Goal: Browse casually: Explore the website without a specific task or goal

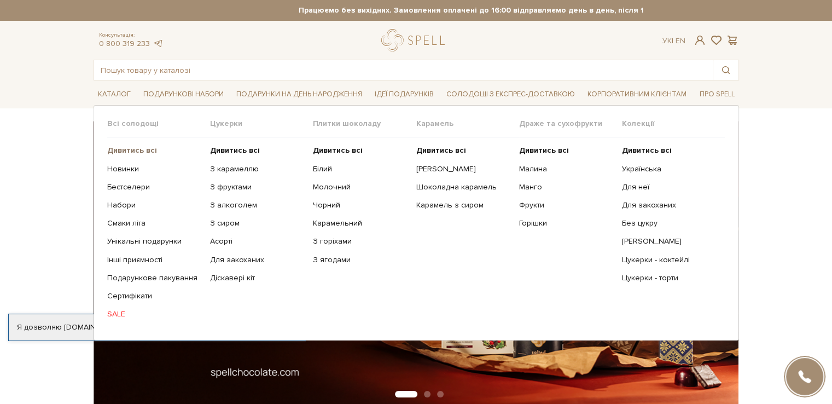
click at [130, 152] on b "Дивитись всі" at bounding box center [132, 150] width 50 height 9
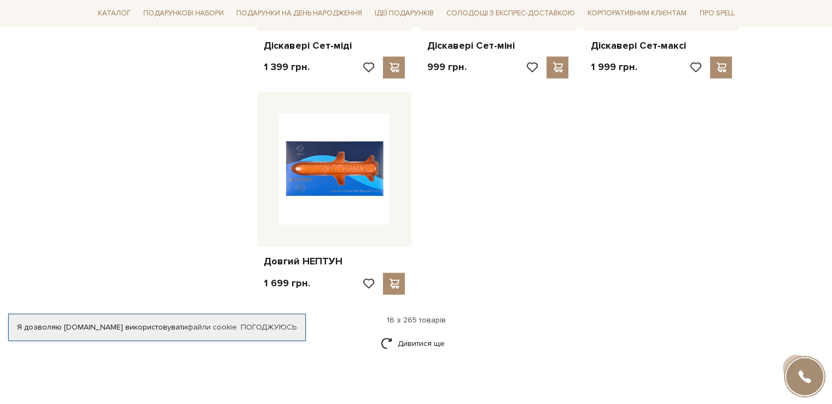
scroll to position [1313, 0]
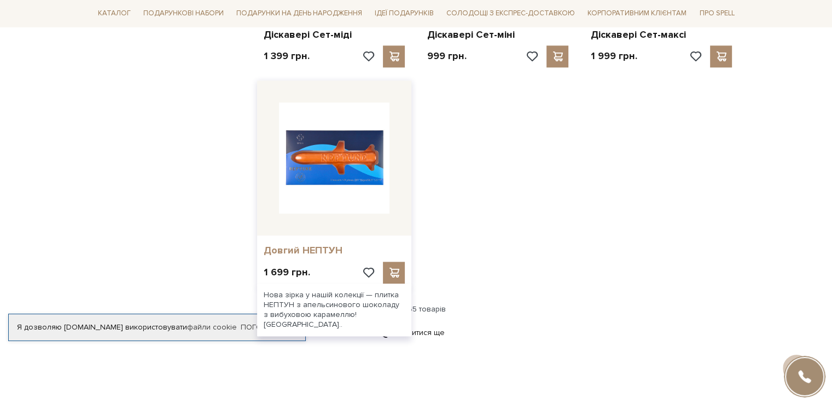
click at [280, 247] on link "Довгий НЕПТУН" at bounding box center [335, 250] width 142 height 13
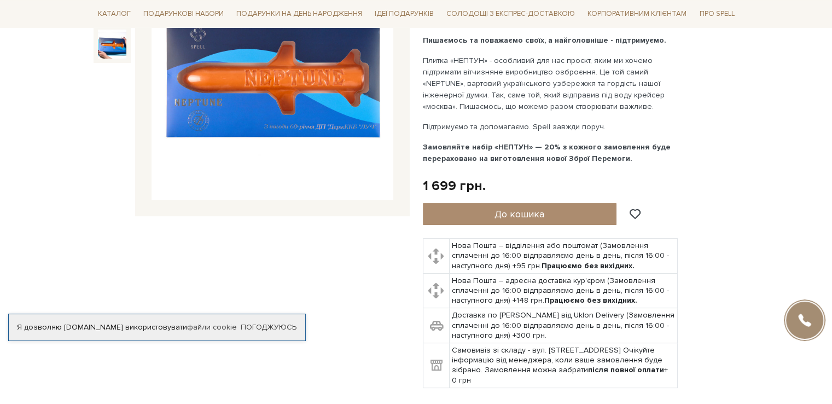
scroll to position [55, 0]
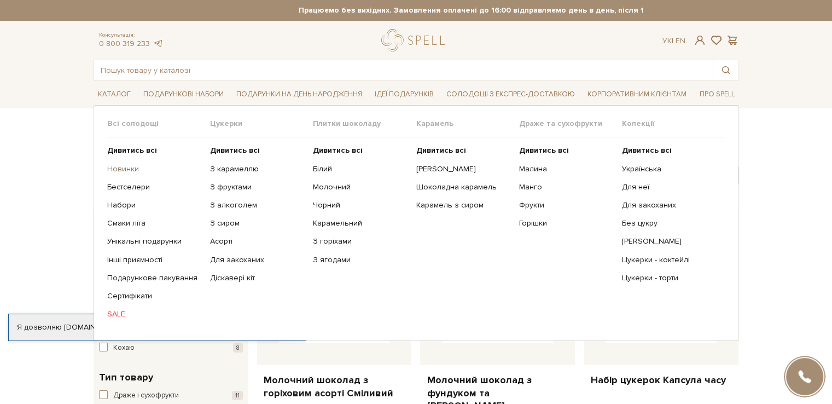
click at [133, 166] on link "Новинки" at bounding box center [154, 169] width 95 height 10
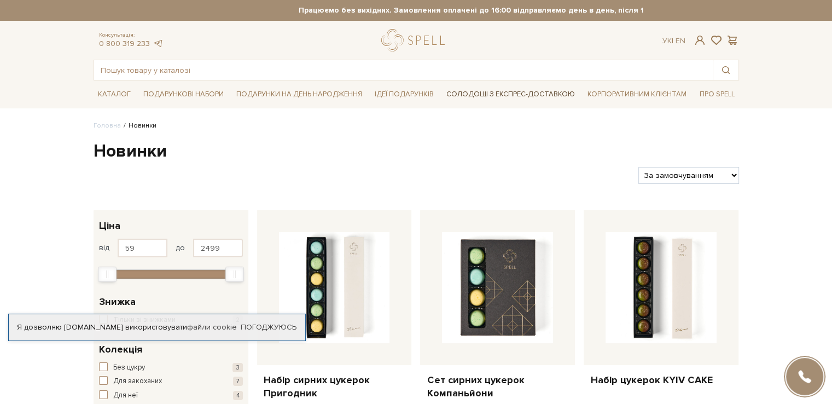
click at [480, 91] on link "Солодощі з експрес-доставкою" at bounding box center [510, 94] width 137 height 19
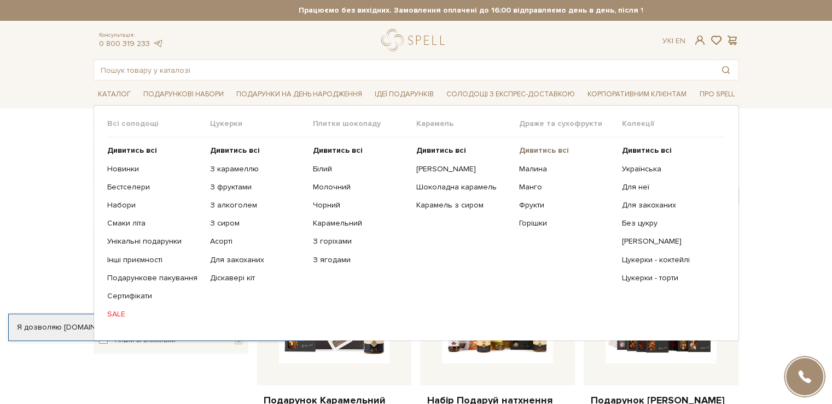
click at [532, 152] on b "Дивитись всі" at bounding box center [544, 150] width 50 height 9
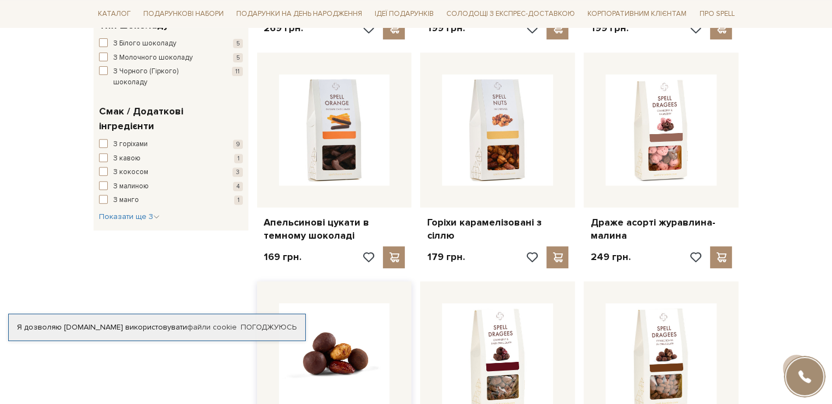
scroll to position [383, 0]
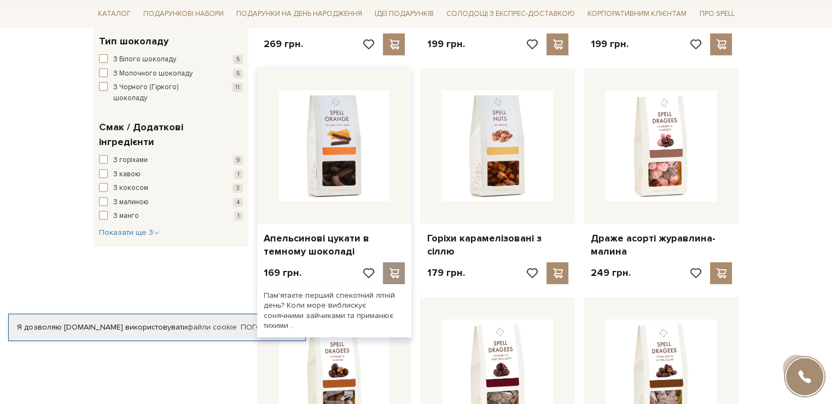
click at [394, 269] on span at bounding box center [394, 273] width 14 height 10
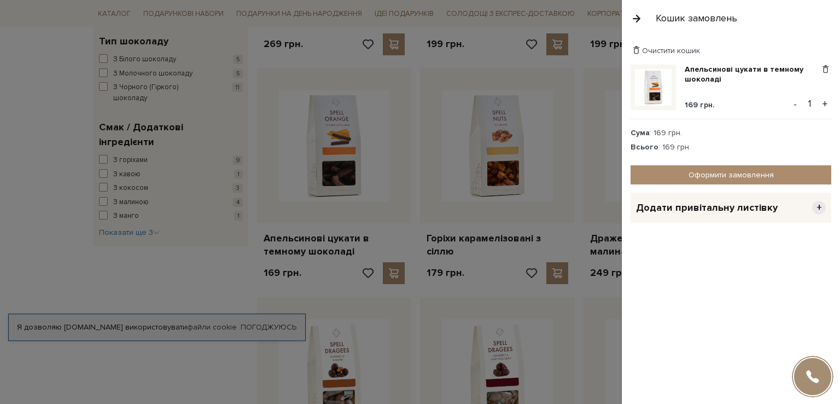
click at [636, 19] on button "button" at bounding box center [637, 18] width 12 height 19
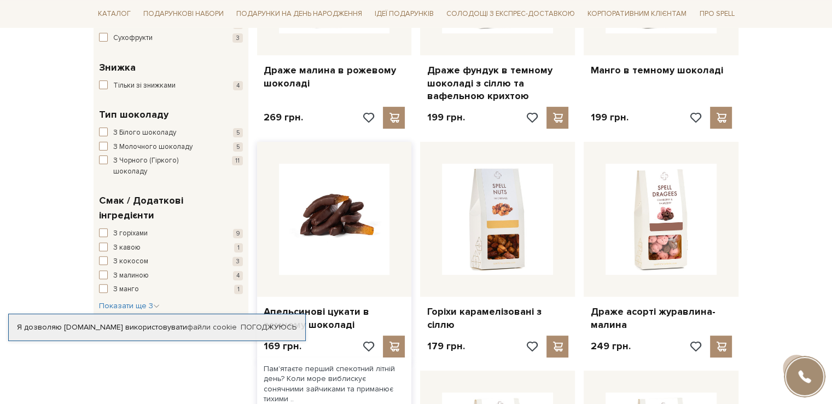
scroll to position [328, 0]
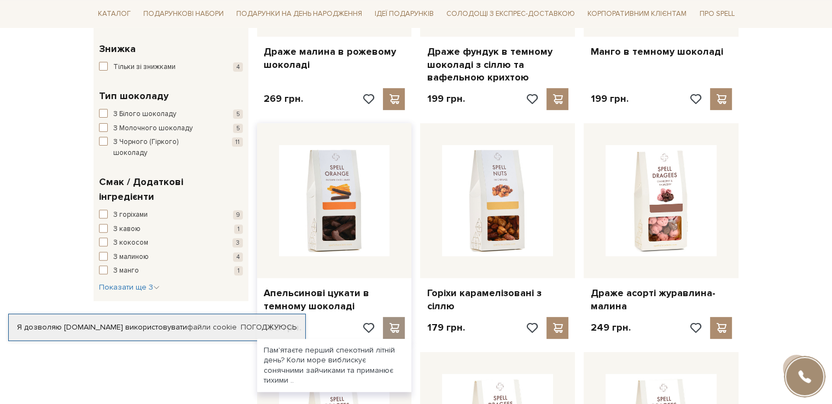
click at [390, 323] on span at bounding box center [394, 328] width 14 height 10
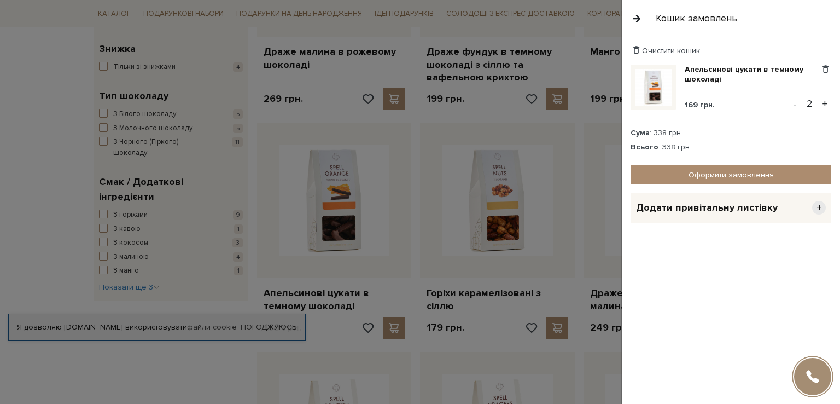
click at [636, 22] on button "button" at bounding box center [637, 18] width 12 height 19
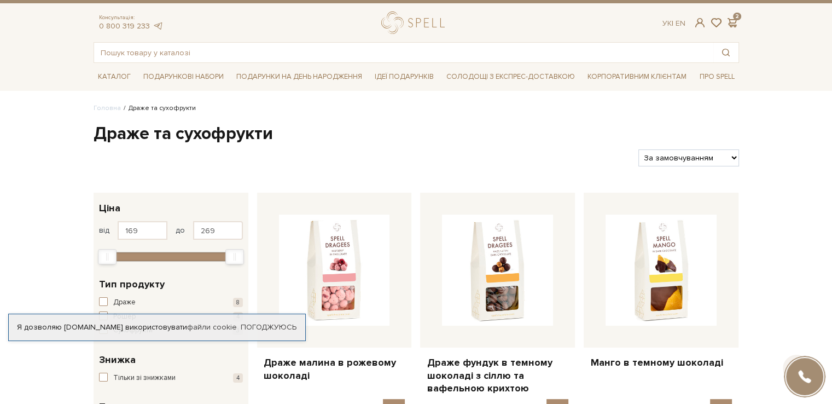
scroll to position [0, 0]
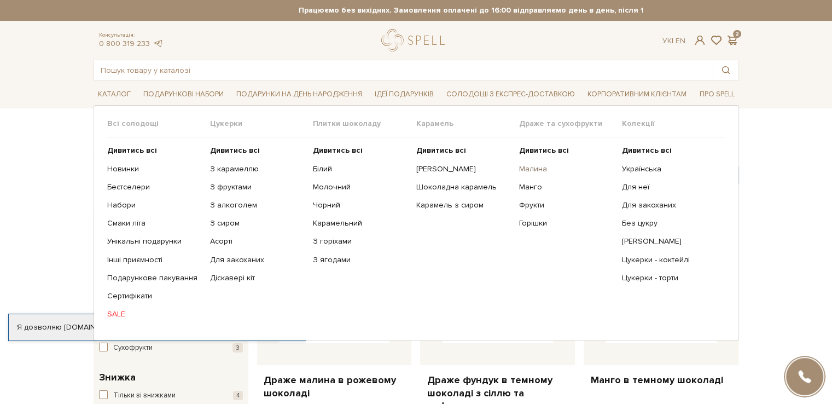
click at [528, 169] on link "Малина" at bounding box center [566, 169] width 95 height 10
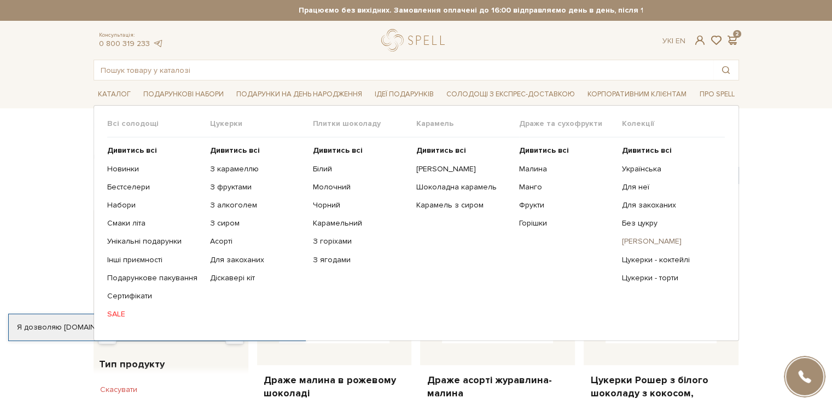
click at [638, 242] on link "[PERSON_NAME]" at bounding box center [669, 241] width 95 height 10
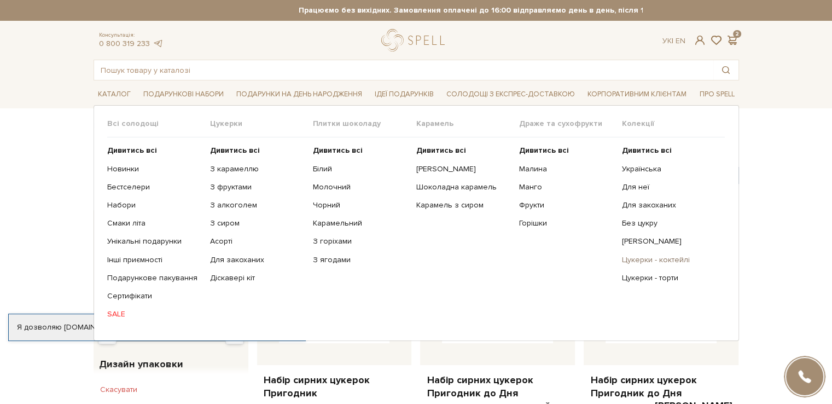
click at [631, 255] on link "Цукерки - коктейлі" at bounding box center [669, 260] width 95 height 10
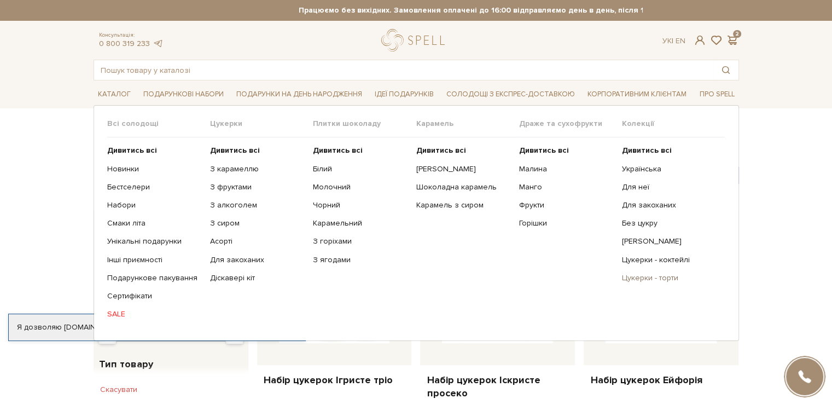
click at [637, 280] on link "Цукерки - торти" at bounding box center [669, 278] width 95 height 10
click at [326, 258] on link "З ягодами" at bounding box center [360, 260] width 95 height 10
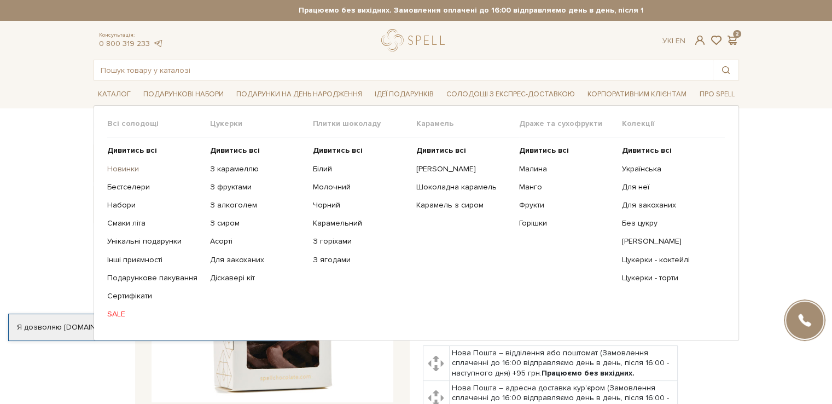
click at [123, 170] on link "Новинки" at bounding box center [154, 169] width 95 height 10
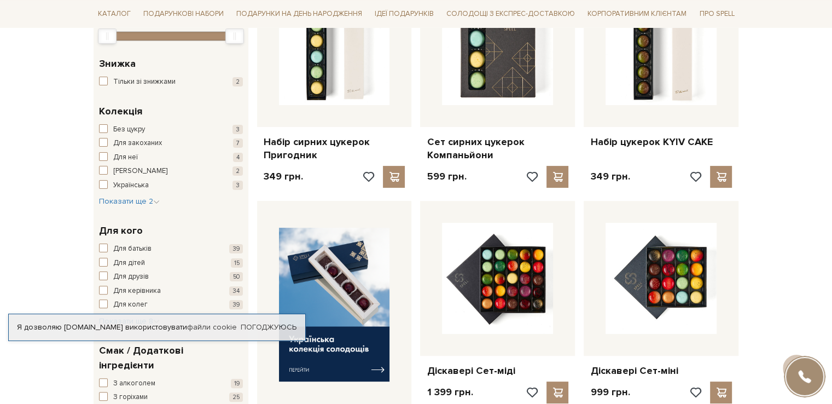
scroll to position [164, 0]
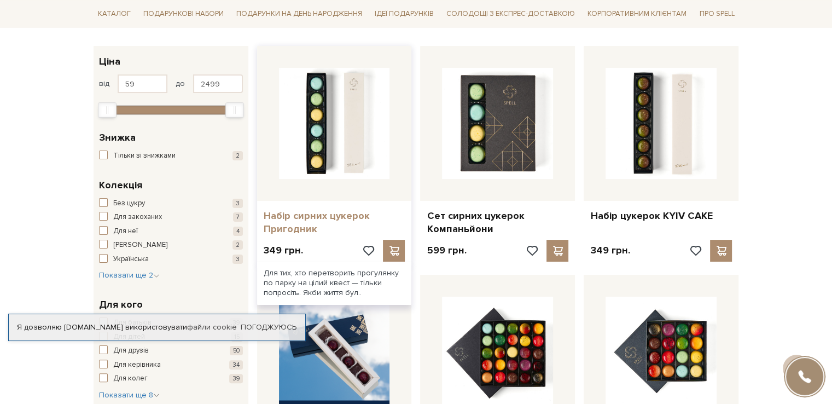
click at [291, 216] on link "Набір сирних цукерок Пригодник" at bounding box center [335, 223] width 142 height 26
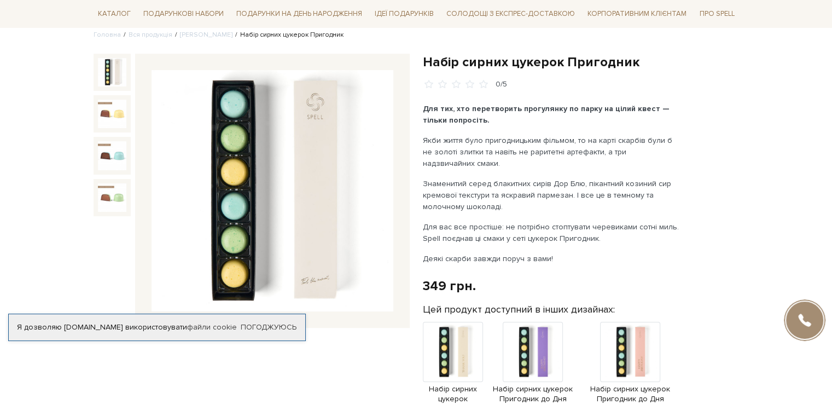
scroll to position [109, 0]
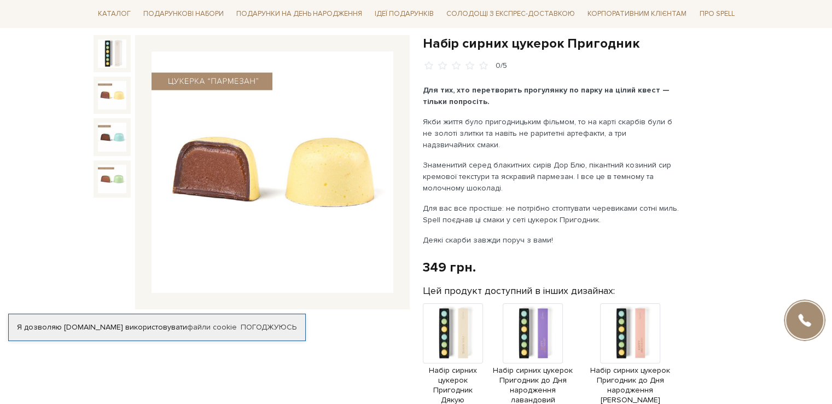
click at [112, 102] on img at bounding box center [112, 95] width 28 height 28
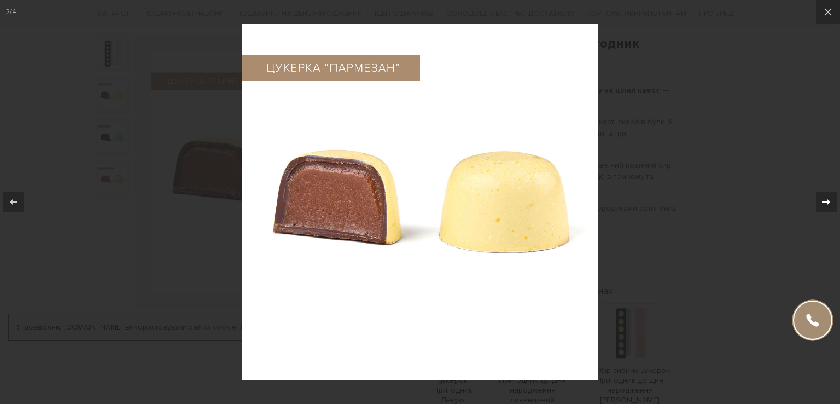
click at [822, 199] on icon at bounding box center [826, 201] width 13 height 13
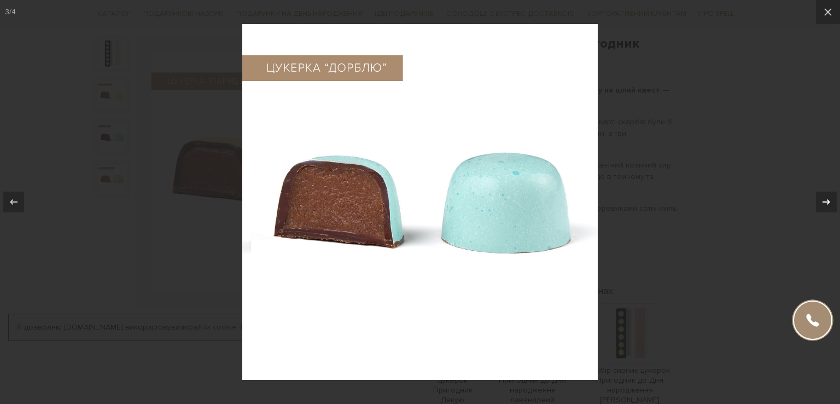
click at [822, 199] on icon at bounding box center [826, 201] width 13 height 13
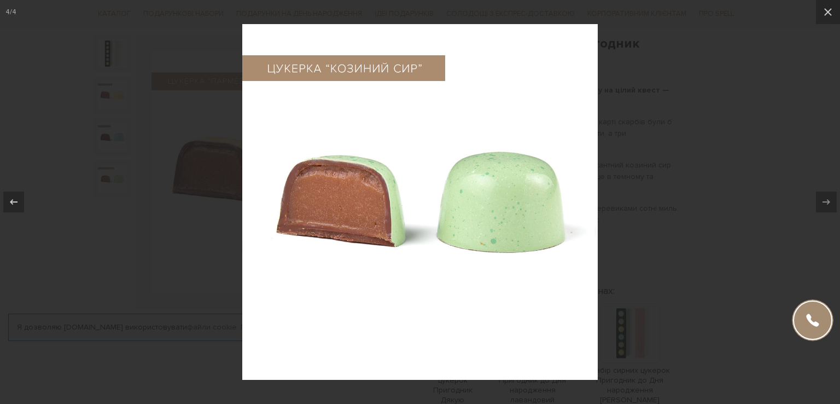
click at [737, 160] on div at bounding box center [420, 202] width 840 height 404
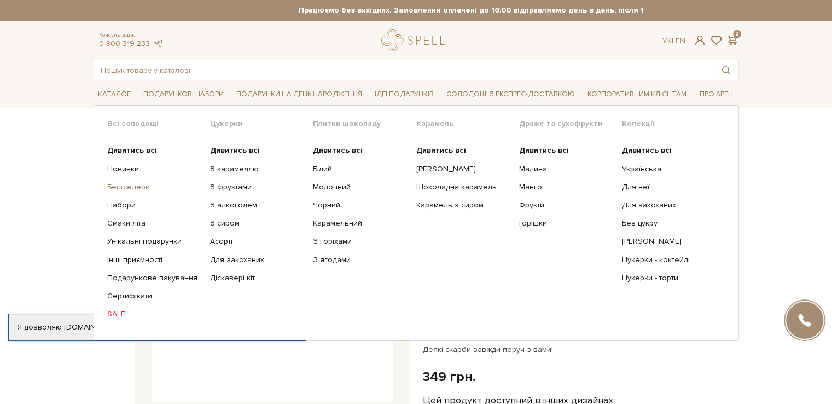
click at [114, 187] on link "Бестселери" at bounding box center [154, 187] width 95 height 10
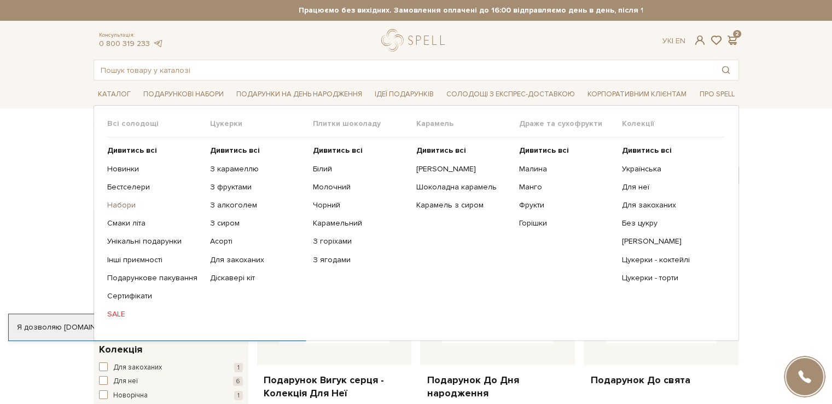
click at [114, 202] on link "Набори" at bounding box center [154, 205] width 95 height 10
click at [130, 220] on link "Смаки літа" at bounding box center [154, 223] width 95 height 10
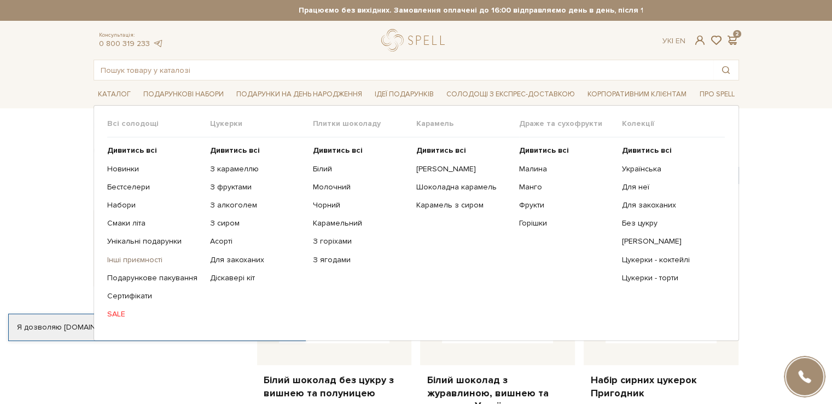
click at [123, 258] on link "Інші приємності" at bounding box center [154, 260] width 95 height 10
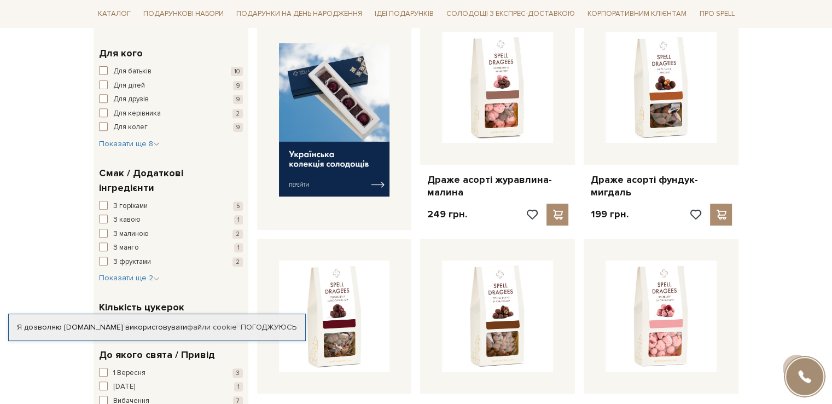
scroll to position [602, 0]
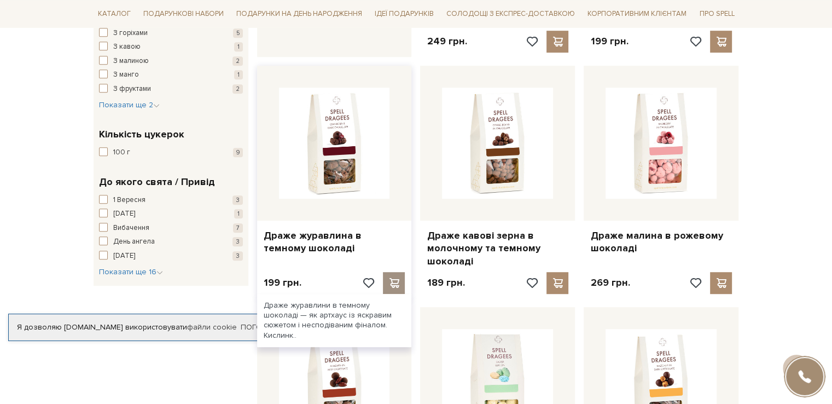
click at [394, 281] on span at bounding box center [394, 283] width 14 height 10
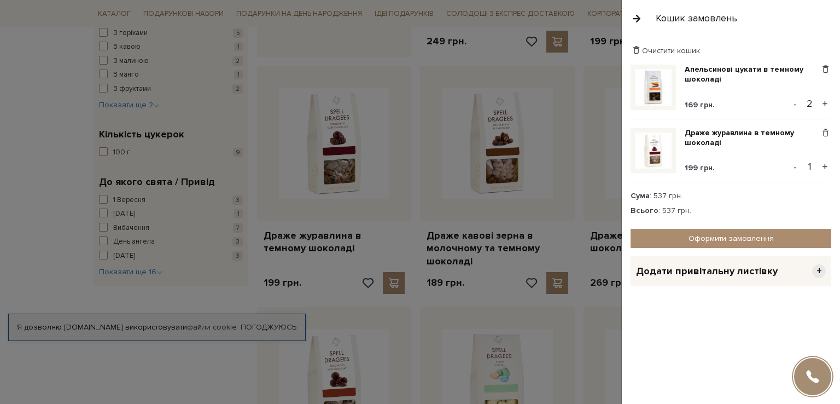
click at [53, 207] on div at bounding box center [420, 202] width 840 height 404
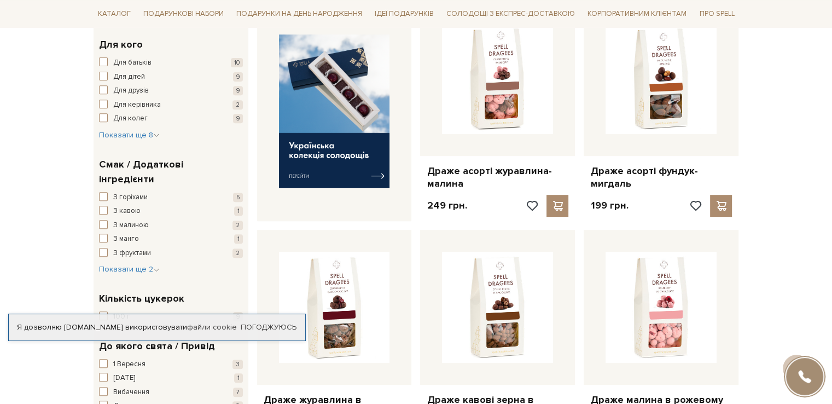
scroll to position [219, 0]
